Goal: Task Accomplishment & Management: Use online tool/utility

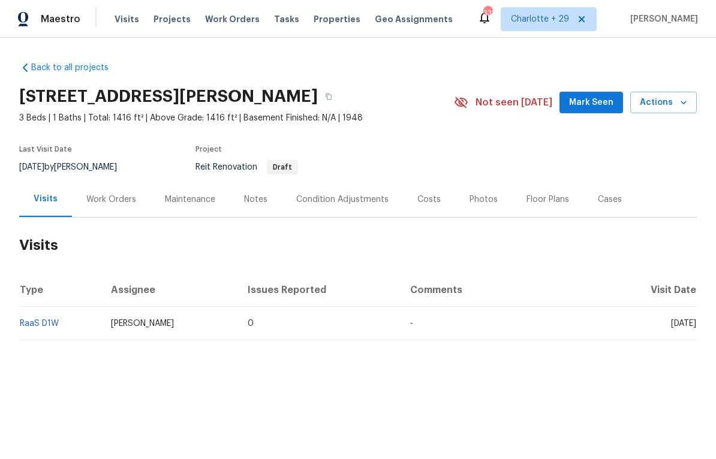
click at [31, 328] on link "RaaS D1W" at bounding box center [39, 324] width 39 height 8
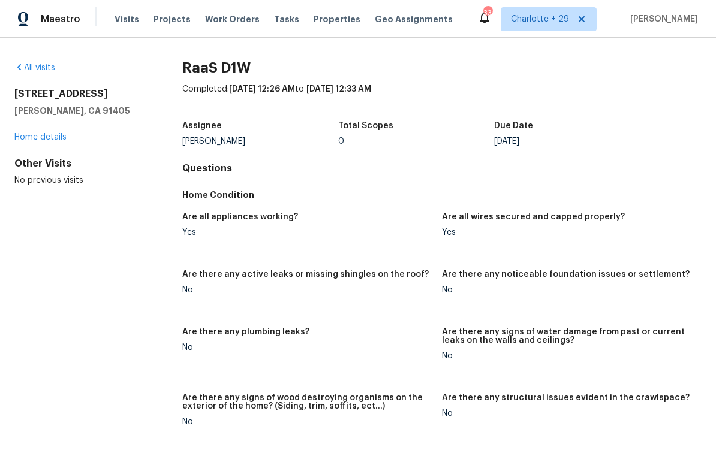
click at [37, 140] on link "Home details" at bounding box center [40, 137] width 52 height 8
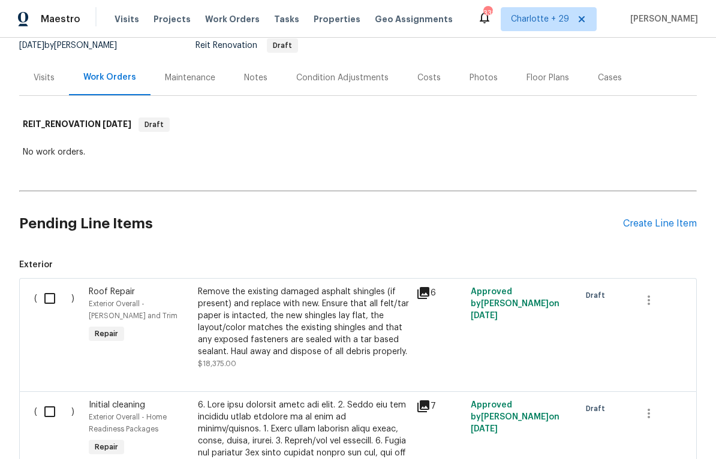
scroll to position [121, 0]
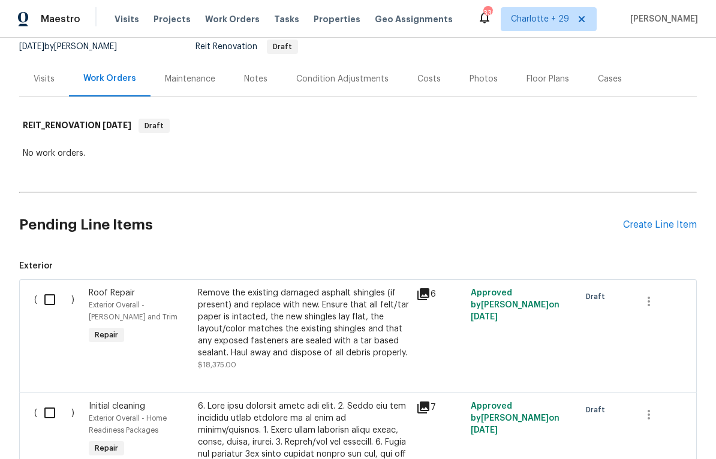
click at [423, 298] on icon at bounding box center [423, 294] width 12 height 12
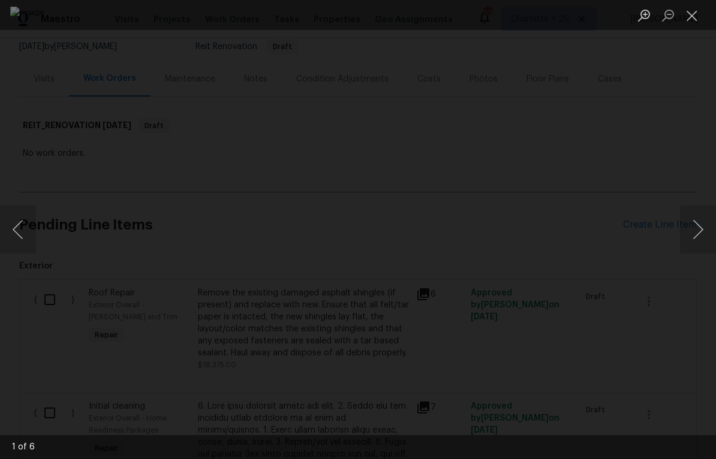
click at [684, 207] on button "Next image" at bounding box center [698, 230] width 36 height 48
click at [692, 209] on button "Next image" at bounding box center [698, 230] width 36 height 48
click at [697, 209] on button "Next image" at bounding box center [698, 230] width 36 height 48
click at [686, 208] on button "Next image" at bounding box center [698, 230] width 36 height 48
click at [692, 212] on button "Next image" at bounding box center [698, 230] width 36 height 48
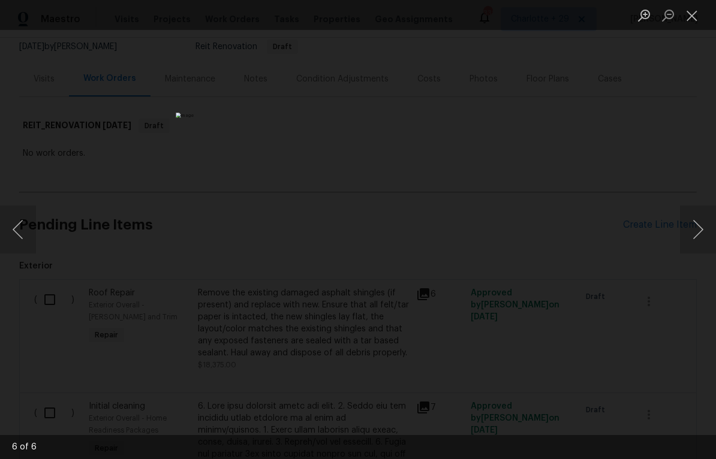
click at [697, 214] on button "Next image" at bounding box center [698, 230] width 36 height 48
click at [697, 213] on button "Next image" at bounding box center [698, 230] width 36 height 48
click at [694, 217] on button "Next image" at bounding box center [698, 230] width 36 height 48
click at [698, 219] on button "Next image" at bounding box center [698, 230] width 36 height 48
click at [693, 220] on button "Next image" at bounding box center [698, 230] width 36 height 48
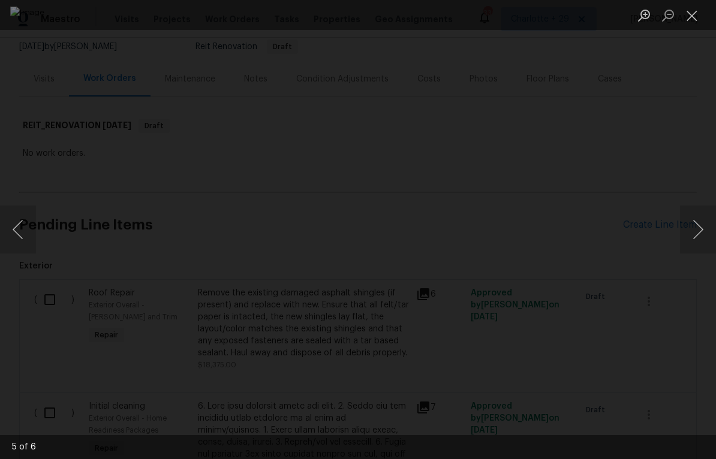
click at [699, 219] on button "Next image" at bounding box center [698, 230] width 36 height 48
click at [697, 219] on button "Next image" at bounding box center [698, 230] width 36 height 48
click at [693, 218] on button "Next image" at bounding box center [698, 230] width 36 height 48
click at [691, 17] on button "Close lightbox" at bounding box center [692, 15] width 24 height 21
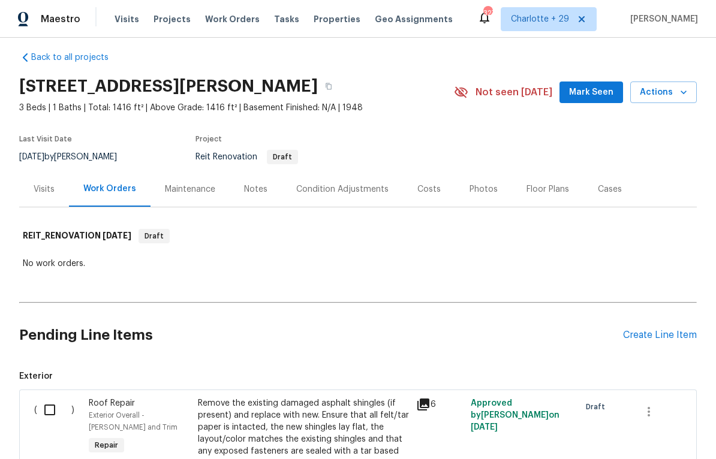
scroll to position [10, 0]
